Goal: Task Accomplishment & Management: Complete application form

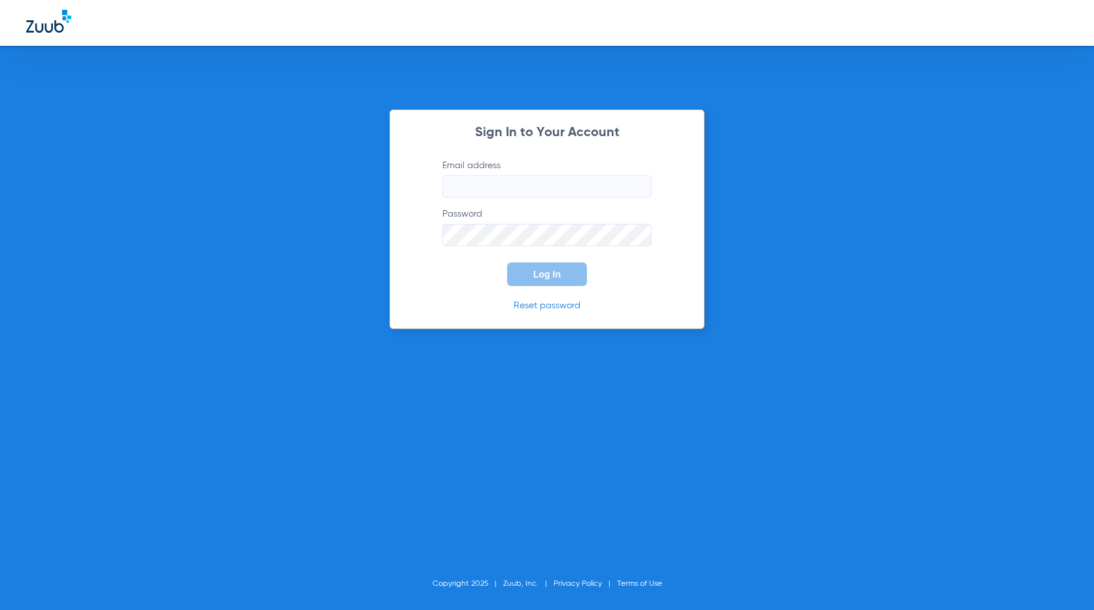
type input "[EMAIL_ADDRESS][DOMAIN_NAME]"
click at [555, 285] on button "Log In" at bounding box center [547, 274] width 80 height 24
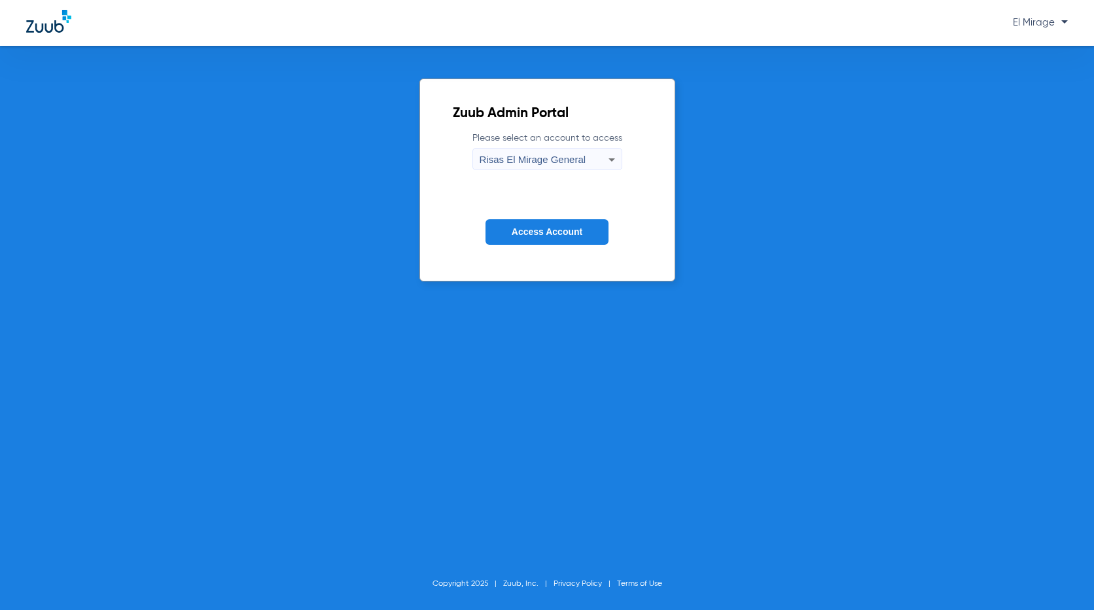
click at [520, 222] on button "Access Account" at bounding box center [547, 232] width 123 height 26
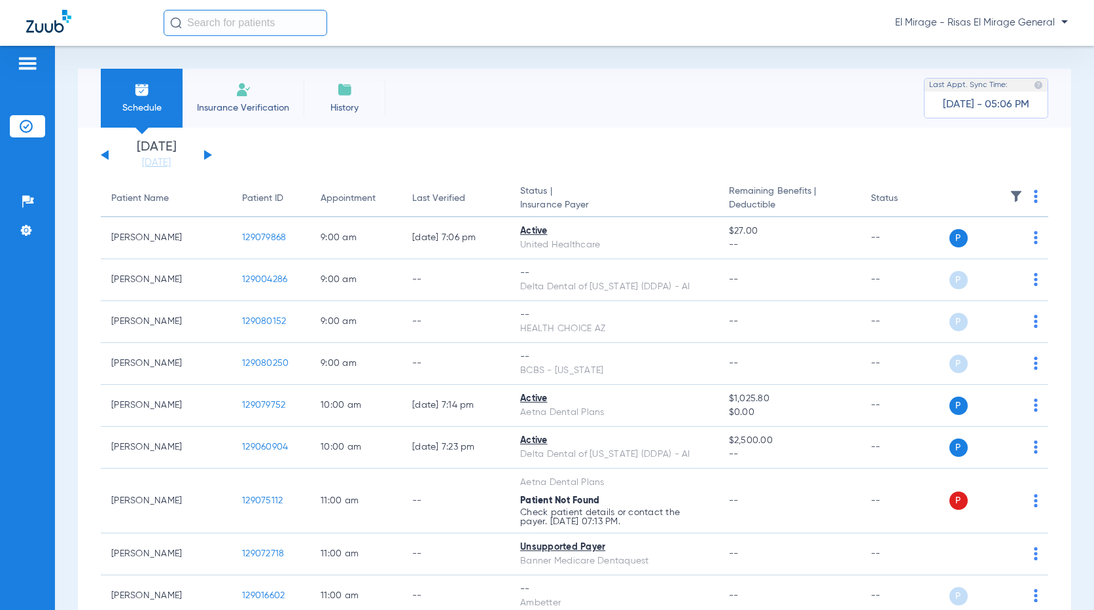
click at [259, 109] on span "Insurance Verification" at bounding box center [242, 107] width 101 height 13
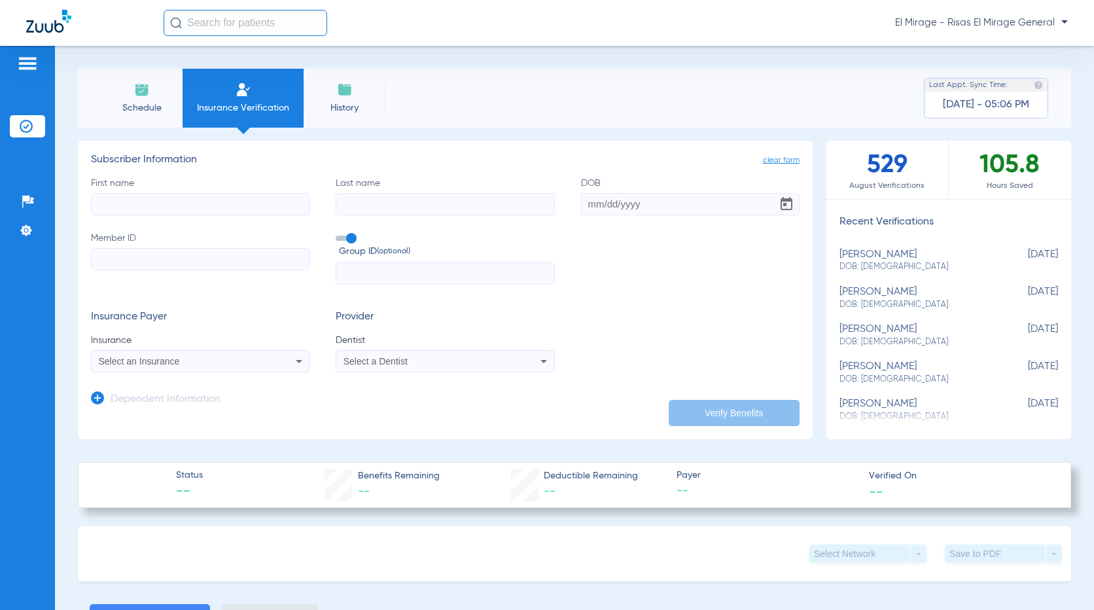
click at [118, 251] on input "Member ID" at bounding box center [200, 259] width 219 height 22
paste input "601884734"
type input "601884734"
click at [507, 239] on label "Group ID (optional)" at bounding box center [445, 246] width 219 height 28
click at [338, 234] on input "Group ID (optional)" at bounding box center [338, 234] width 0 height 0
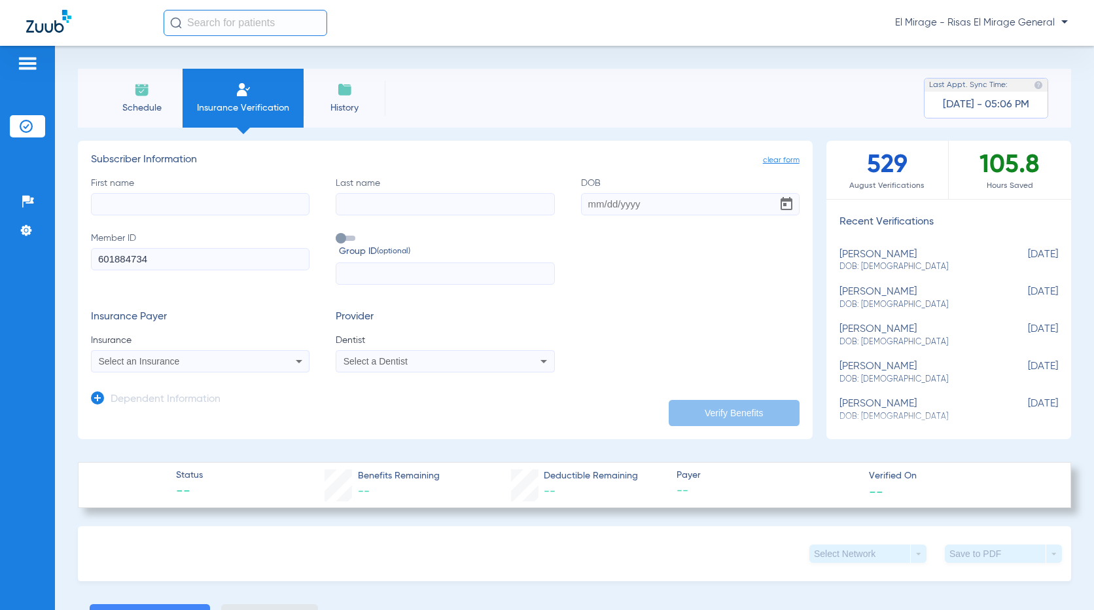
click at [357, 239] on label "Group ID (optional)" at bounding box center [445, 246] width 219 height 28
click at [338, 234] on input "Group ID (optional)" at bounding box center [338, 234] width 0 height 0
click at [575, 196] on div "First name Last name DOB Member ID 601884734 Group ID (optional)" at bounding box center [445, 231] width 709 height 109
click at [586, 202] on input "DOB" at bounding box center [690, 204] width 219 height 22
drag, startPoint x: 644, startPoint y: 209, endPoint x: 541, endPoint y: 208, distance: 102.8
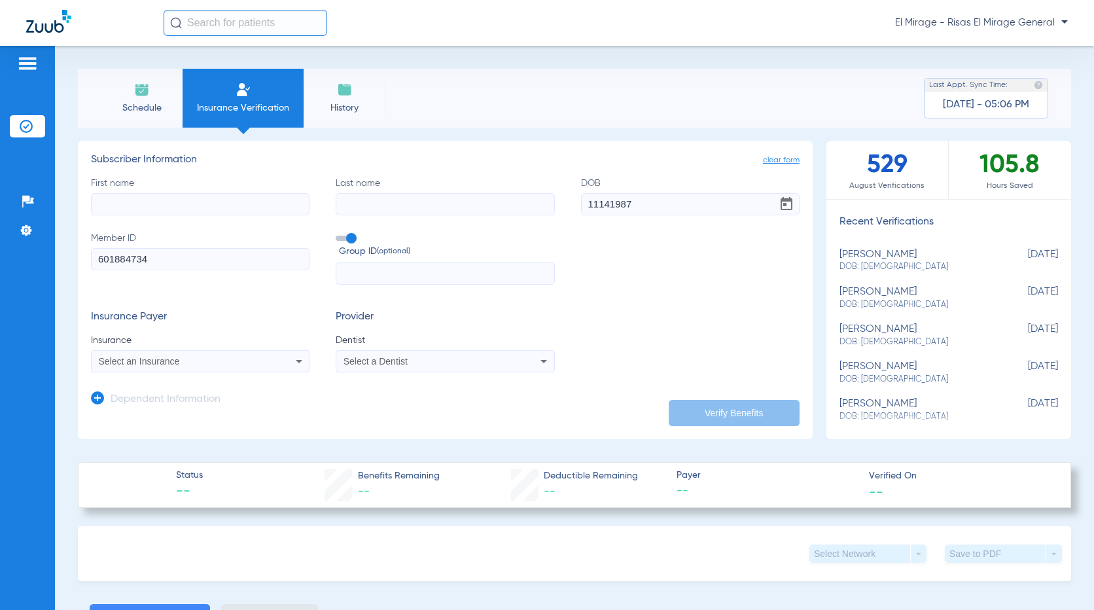
click at [541, 208] on div "First name Last name DOB 11141987 Member ID 601884734 Group ID (optional)" at bounding box center [445, 231] width 709 height 109
type input "[DATE]"
click at [625, 290] on form "First name Last name DOB [DEMOGRAPHIC_DATA] Member ID 601884734 Group ID (optio…" at bounding box center [445, 275] width 709 height 196
click at [245, 208] on input "First name" at bounding box center [200, 204] width 219 height 22
type input "[PERSON_NAME]"
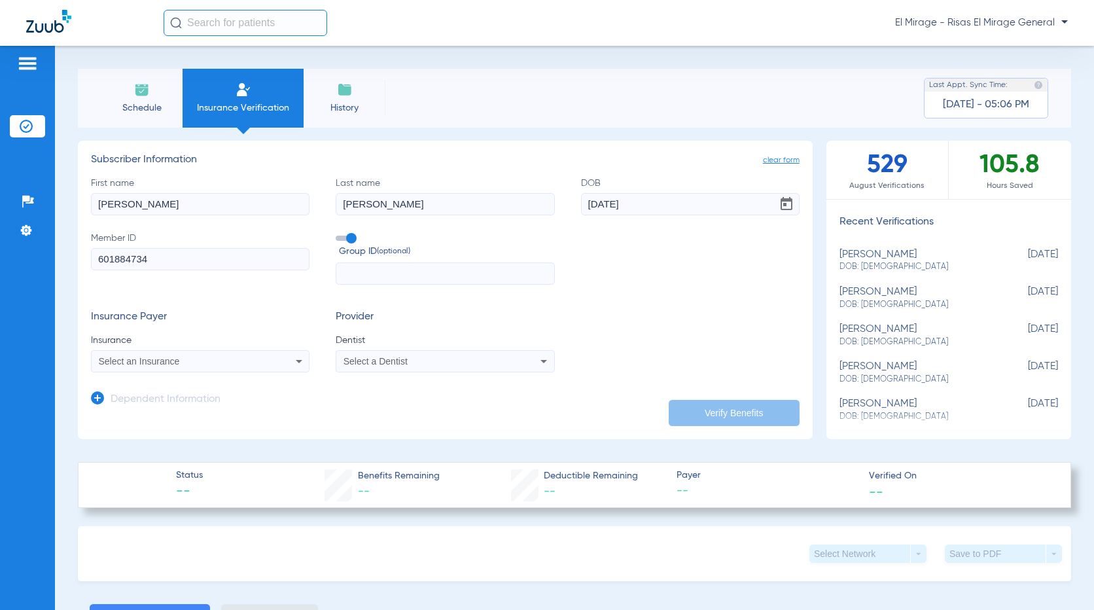
type input "[PERSON_NAME]"
drag, startPoint x: 205, startPoint y: 344, endPoint x: 199, endPoint y: 350, distance: 8.3
click at [204, 344] on span "Insurance" at bounding box center [200, 340] width 219 height 13
click at [194, 356] on div "Select an Insurance" at bounding box center [200, 361] width 217 height 16
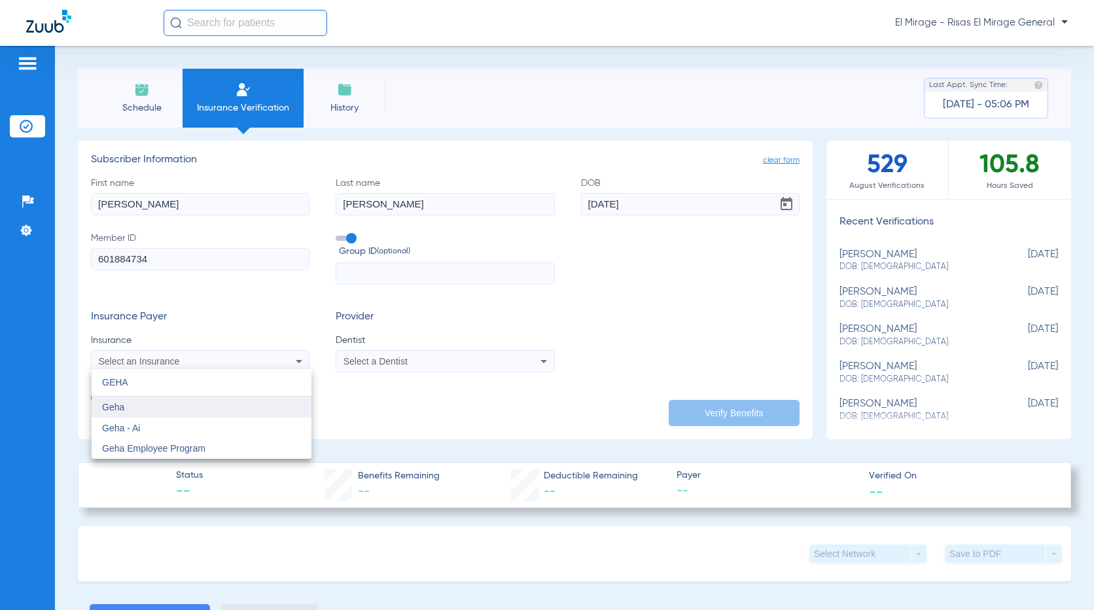
type input "GEHA"
click at [132, 407] on mat-option "Geha" at bounding box center [202, 407] width 220 height 21
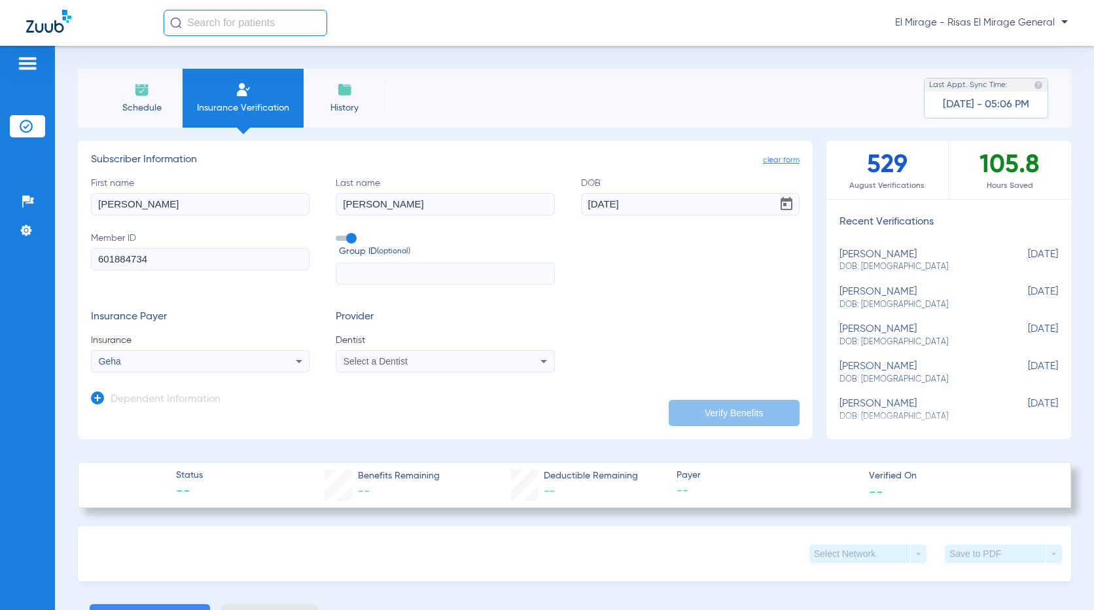
click at [378, 363] on span "Select a Dentist" at bounding box center [376, 361] width 64 height 10
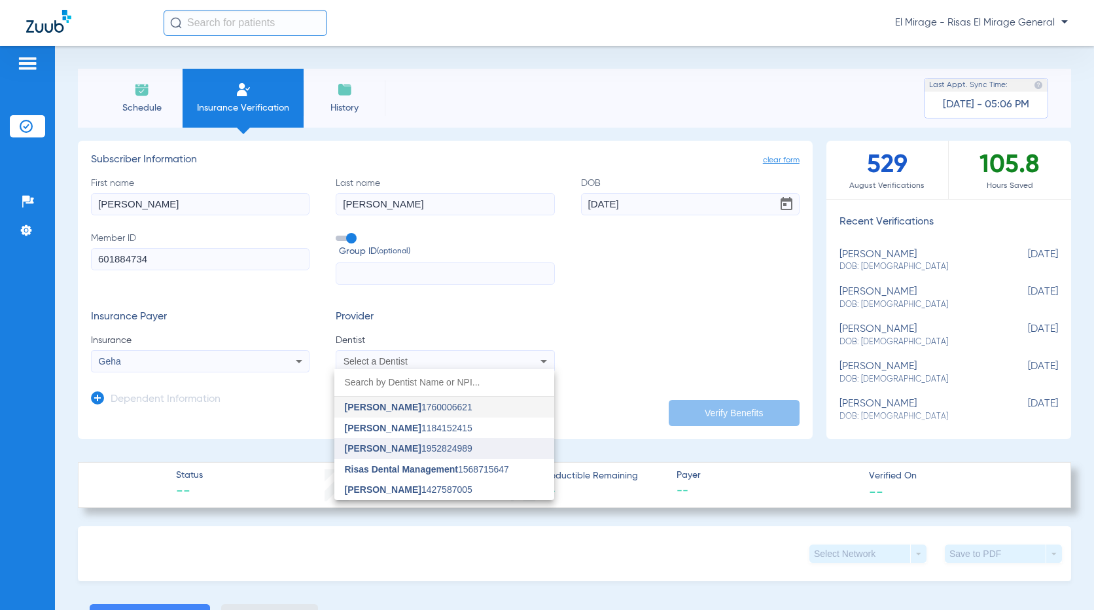
click at [375, 453] on span "[PERSON_NAME]" at bounding box center [383, 448] width 77 height 10
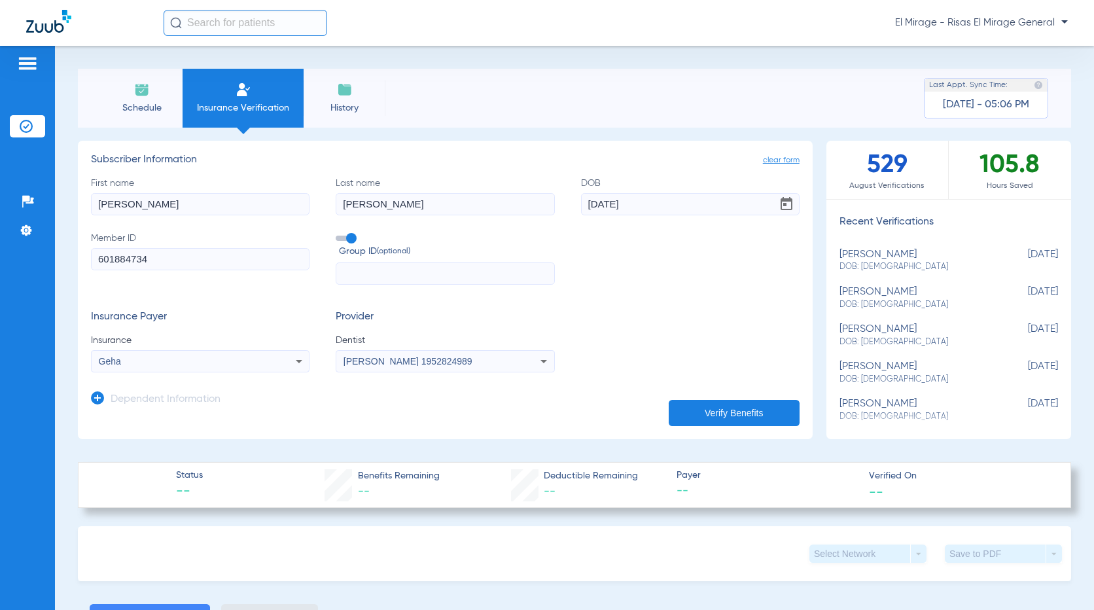
click at [728, 418] on button "Verify Benefits" at bounding box center [734, 413] width 131 height 26
